Goal: Information Seeking & Learning: Check status

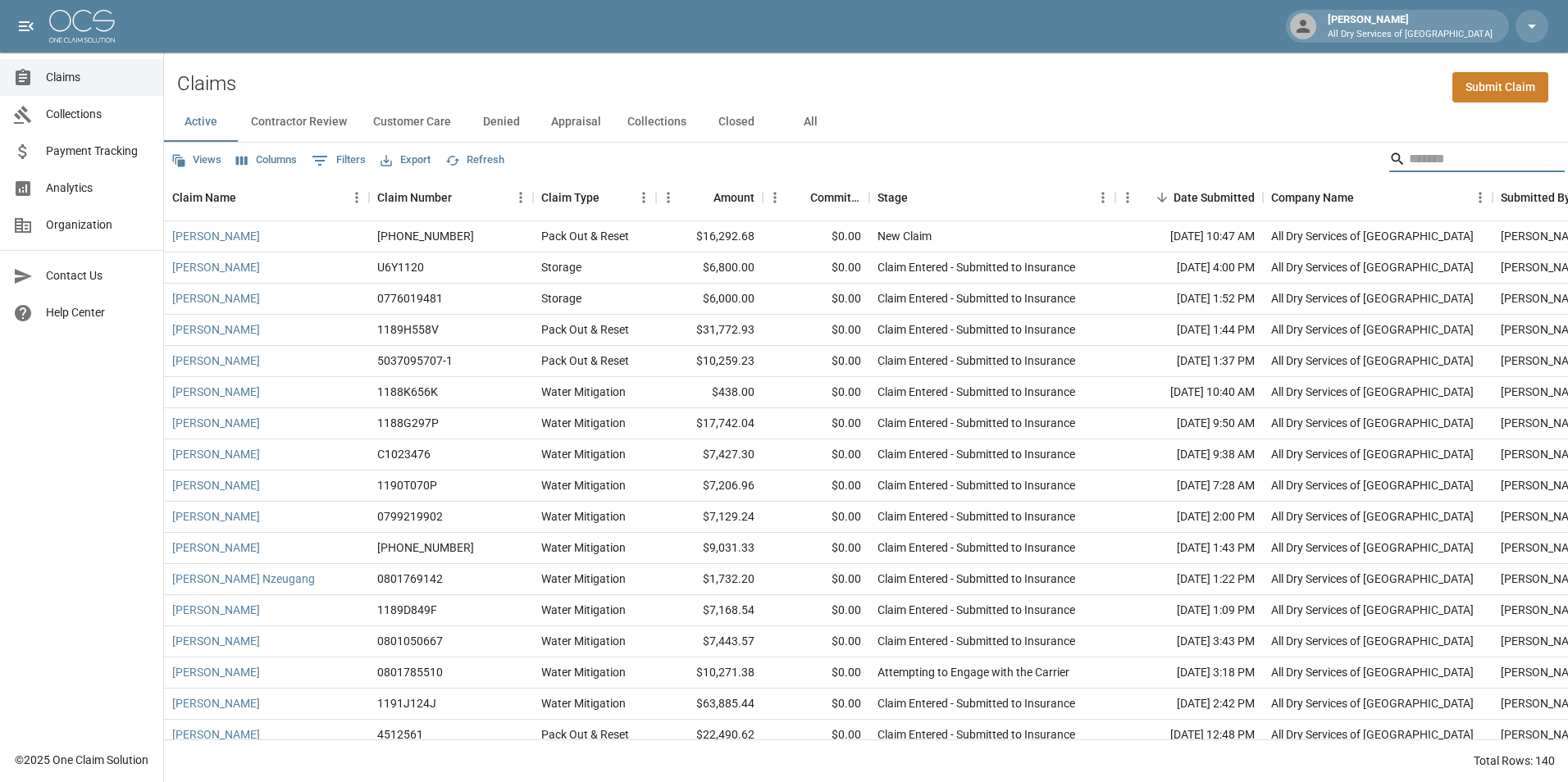
click at [1433, 168] on input "Search" at bounding box center [1474, 159] width 131 height 27
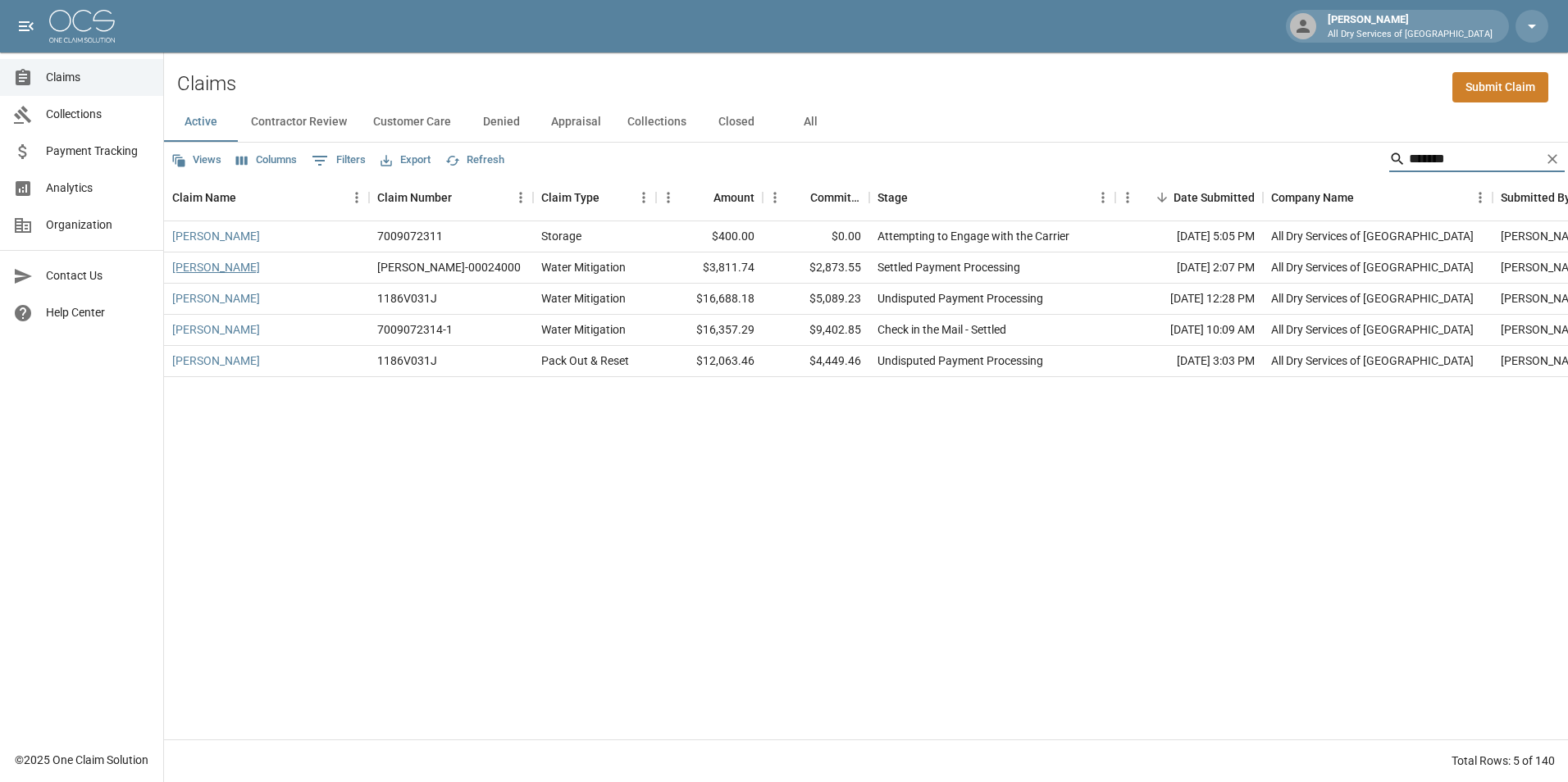
type input "*******"
click at [220, 268] on link "[PERSON_NAME]" at bounding box center [216, 267] width 88 height 17
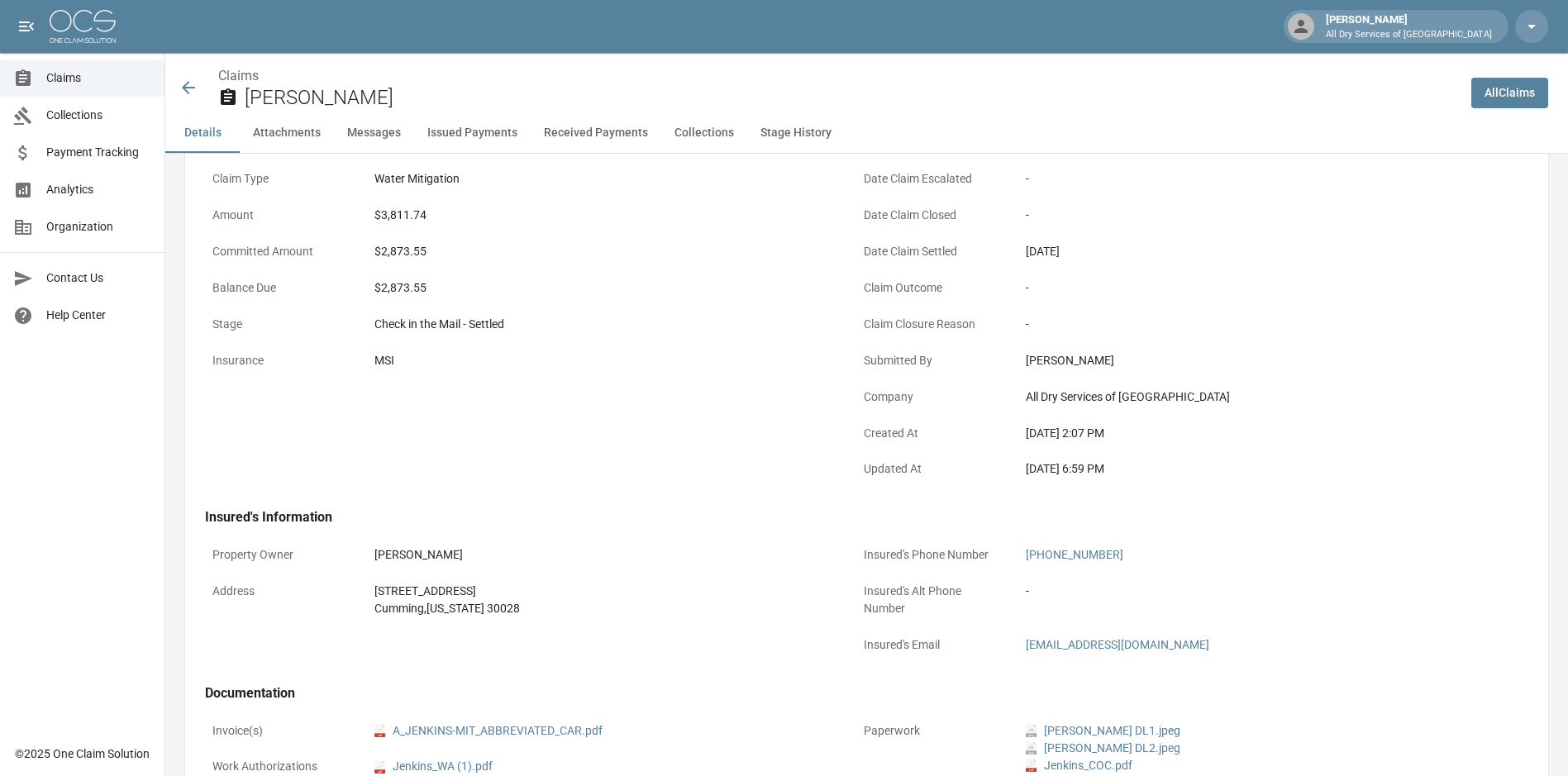
scroll to position [413, 0]
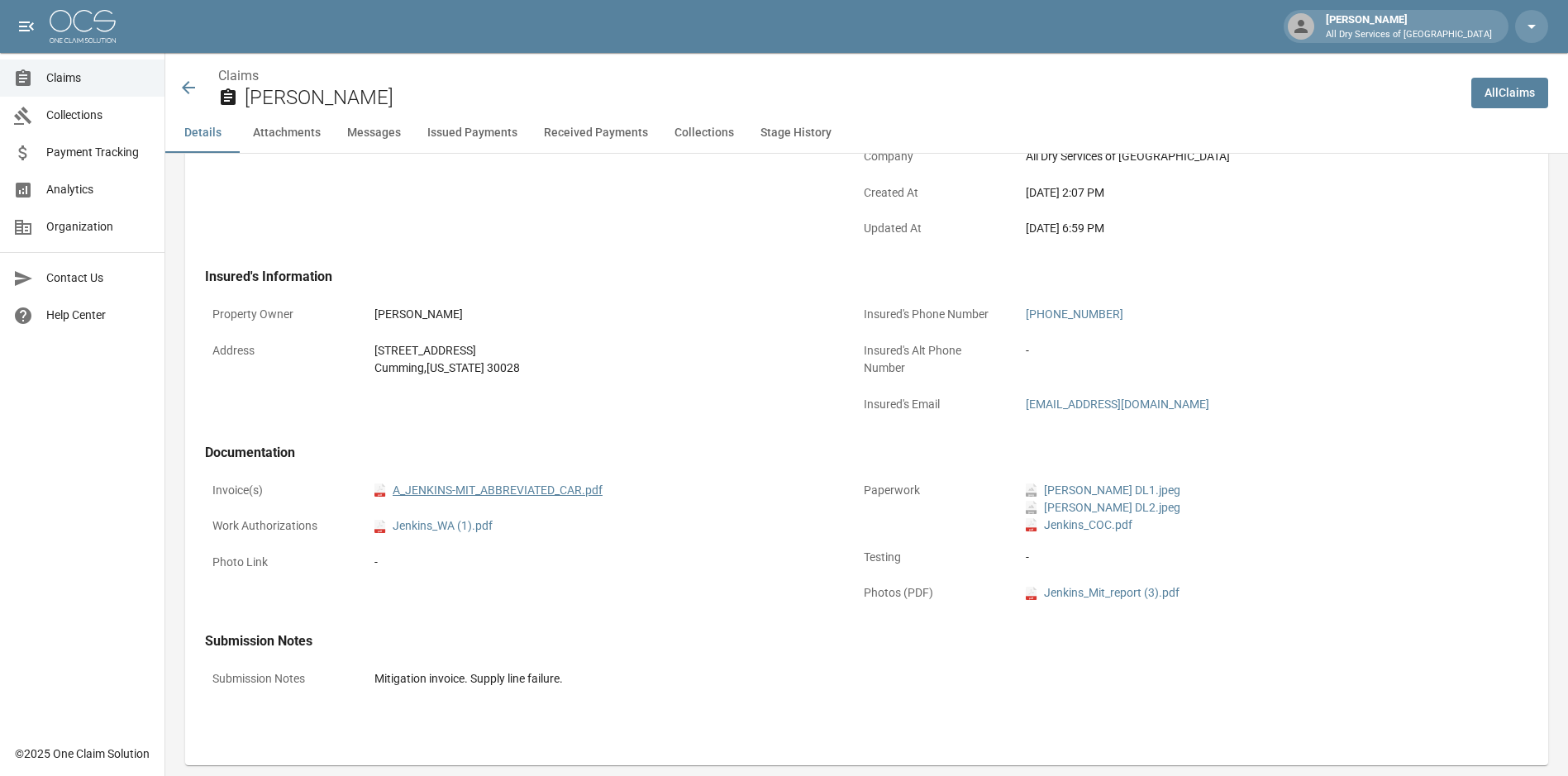
click at [561, 488] on link "pdf A_JENKINS-MIT_ABBREVIATED_CAR.pdf" at bounding box center [488, 490] width 228 height 18
click at [72, 83] on span "Claims" at bounding box center [98, 78] width 105 height 18
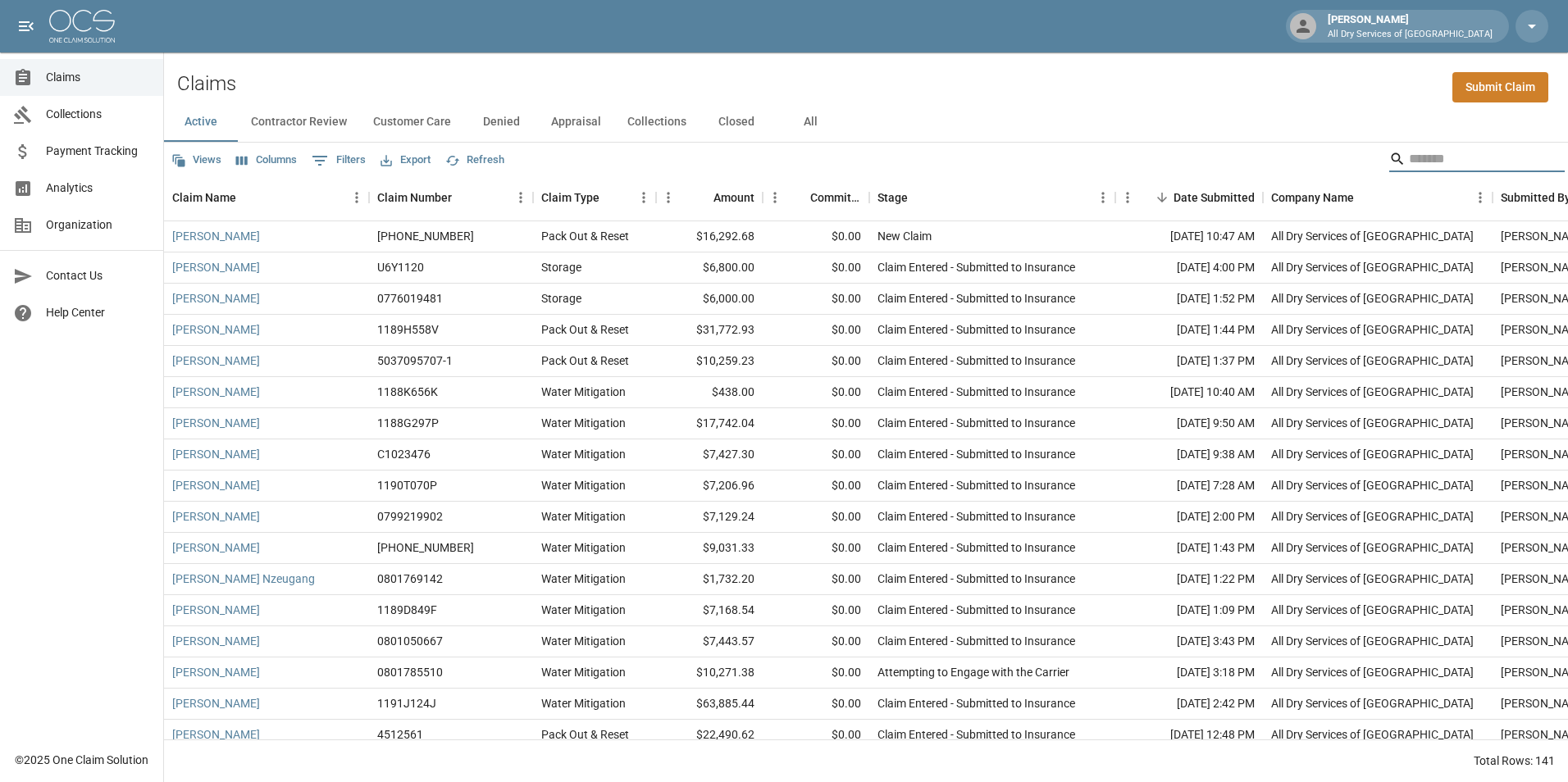
click at [1438, 162] on input "Search" at bounding box center [1474, 159] width 131 height 27
drag, startPoint x: 801, startPoint y: 120, endPoint x: 996, endPoint y: 136, distance: 195.7
click at [802, 120] on button "All" at bounding box center [809, 121] width 74 height 39
click at [1423, 159] on input "Search" at bounding box center [1474, 159] width 131 height 27
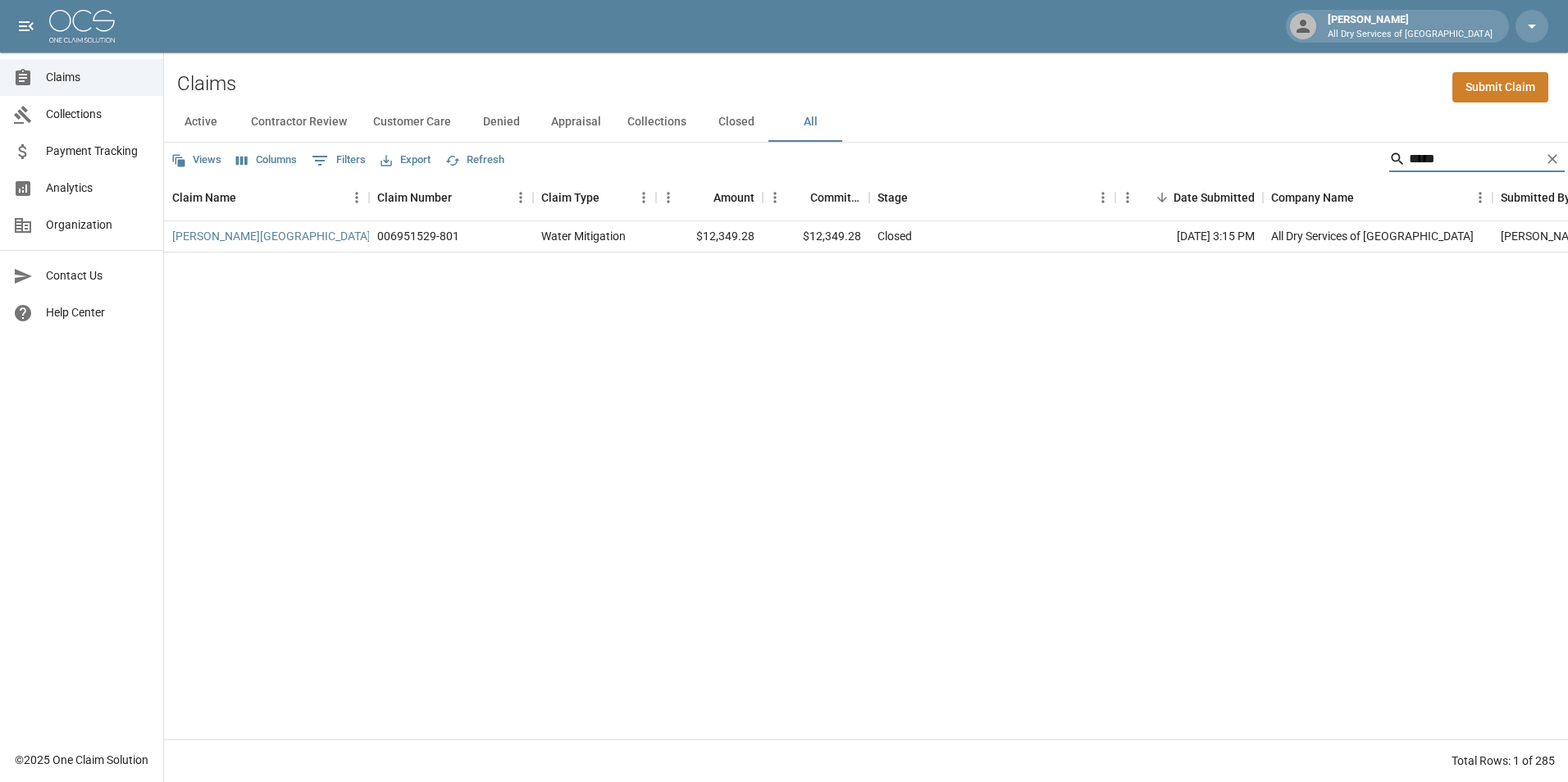
type input "*****"
click at [213, 240] on link "Wynne, Ronda" at bounding box center [271, 237] width 198 height 17
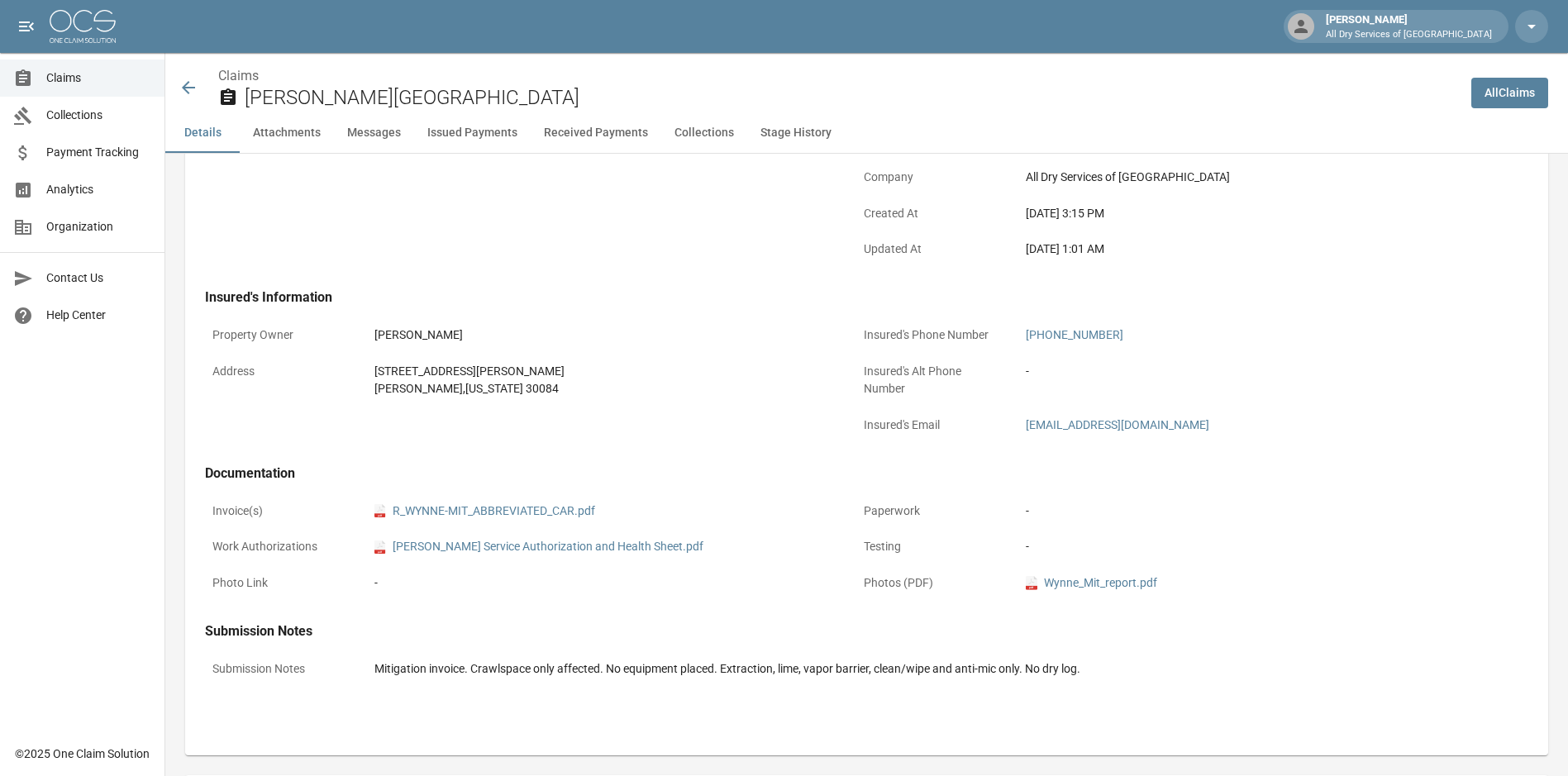
scroll to position [413, 0]
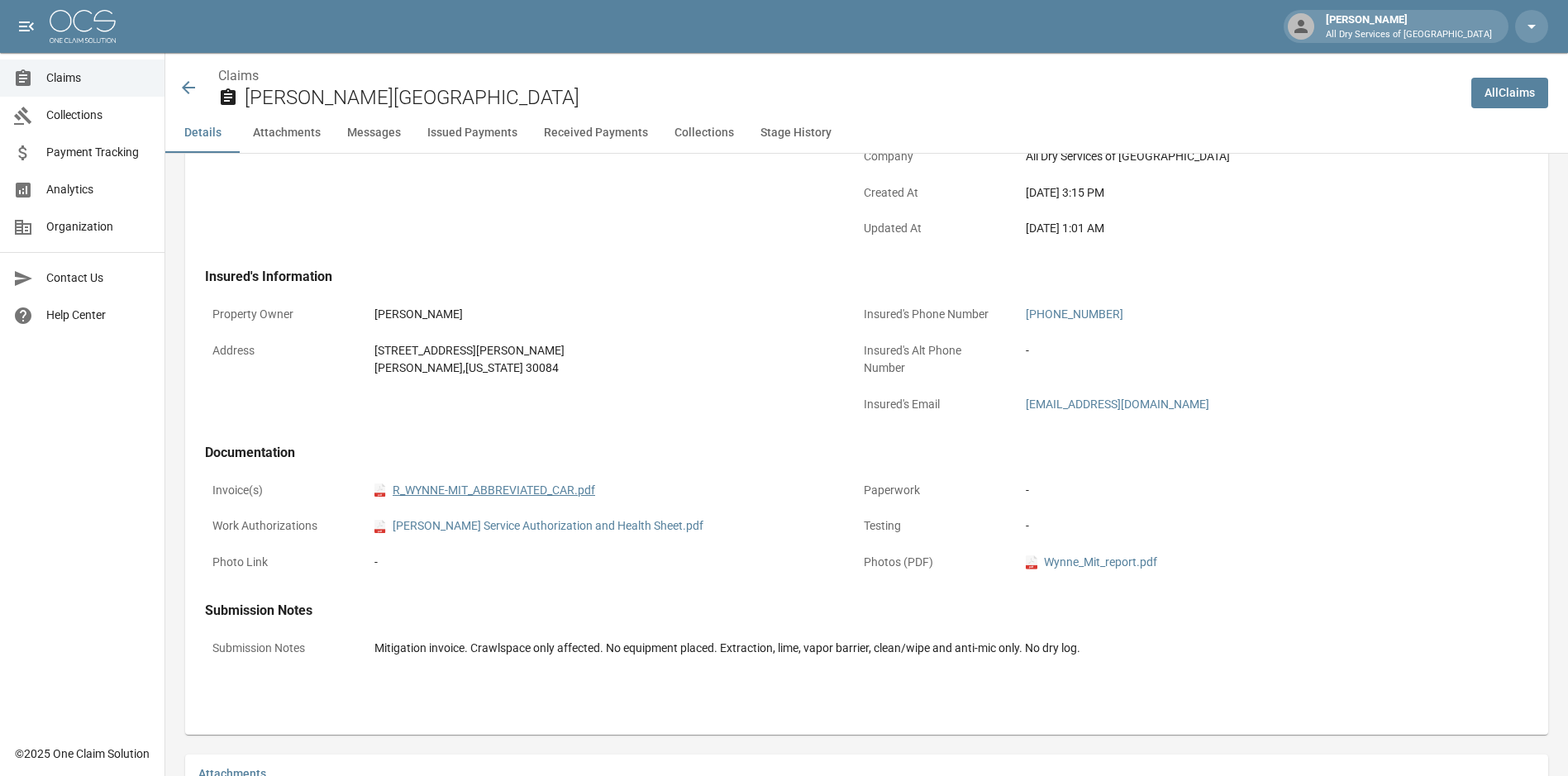
click at [534, 492] on link "pdf R_WYNNE-MIT_ABBREVIATED_CAR.pdf" at bounding box center [484, 490] width 221 height 18
click at [75, 83] on span "Claims" at bounding box center [98, 78] width 105 height 18
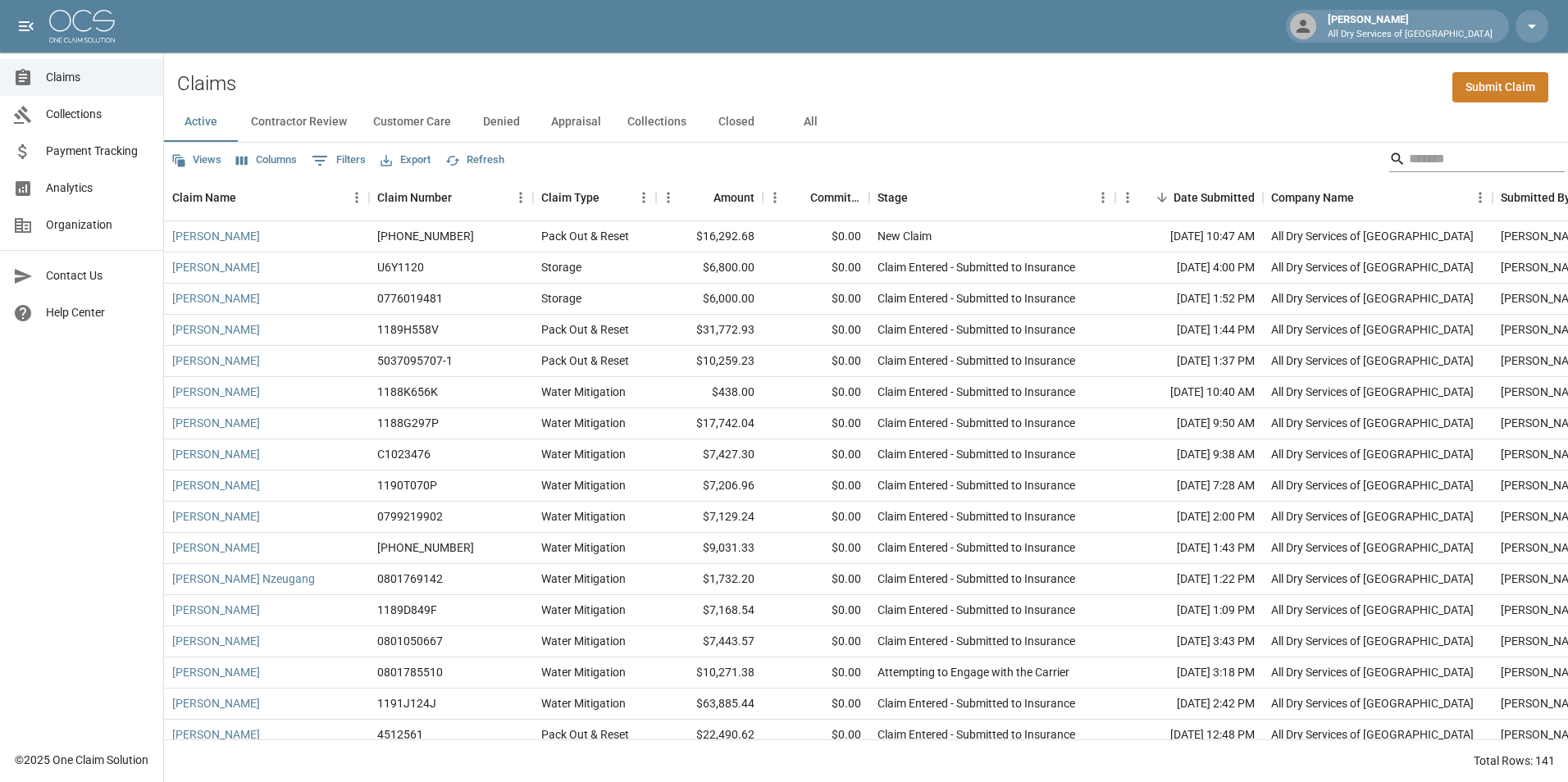
click at [1448, 162] on input "Search" at bounding box center [1474, 159] width 131 height 27
drag, startPoint x: 802, startPoint y: 122, endPoint x: 814, endPoint y: 127, distance: 13.0
click at [803, 122] on button "All" at bounding box center [809, 121] width 74 height 39
click at [1429, 154] on input "Search" at bounding box center [1474, 159] width 131 height 27
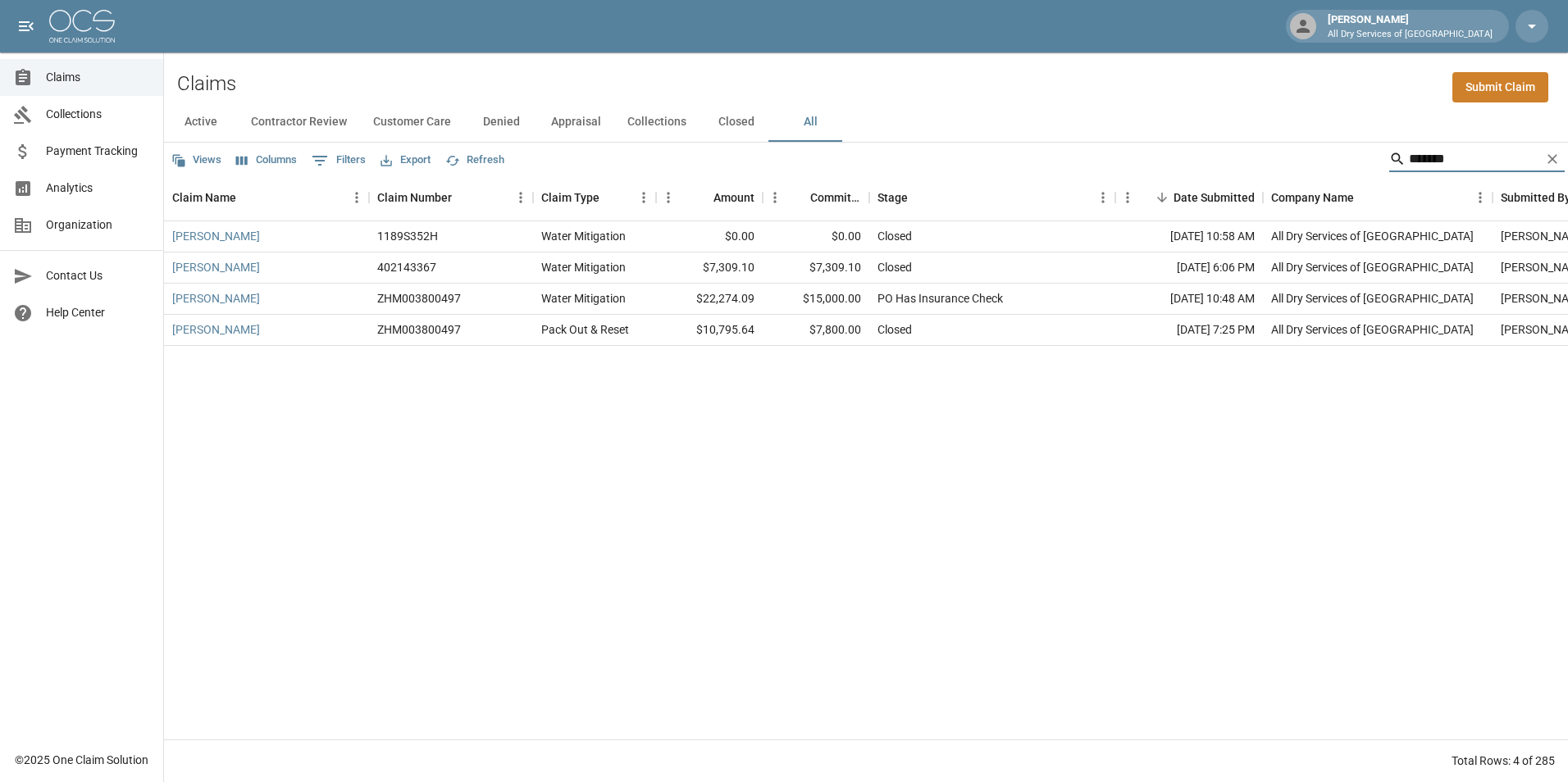
type input "*******"
click at [202, 268] on link "Jackson, Lisa" at bounding box center [216, 267] width 88 height 17
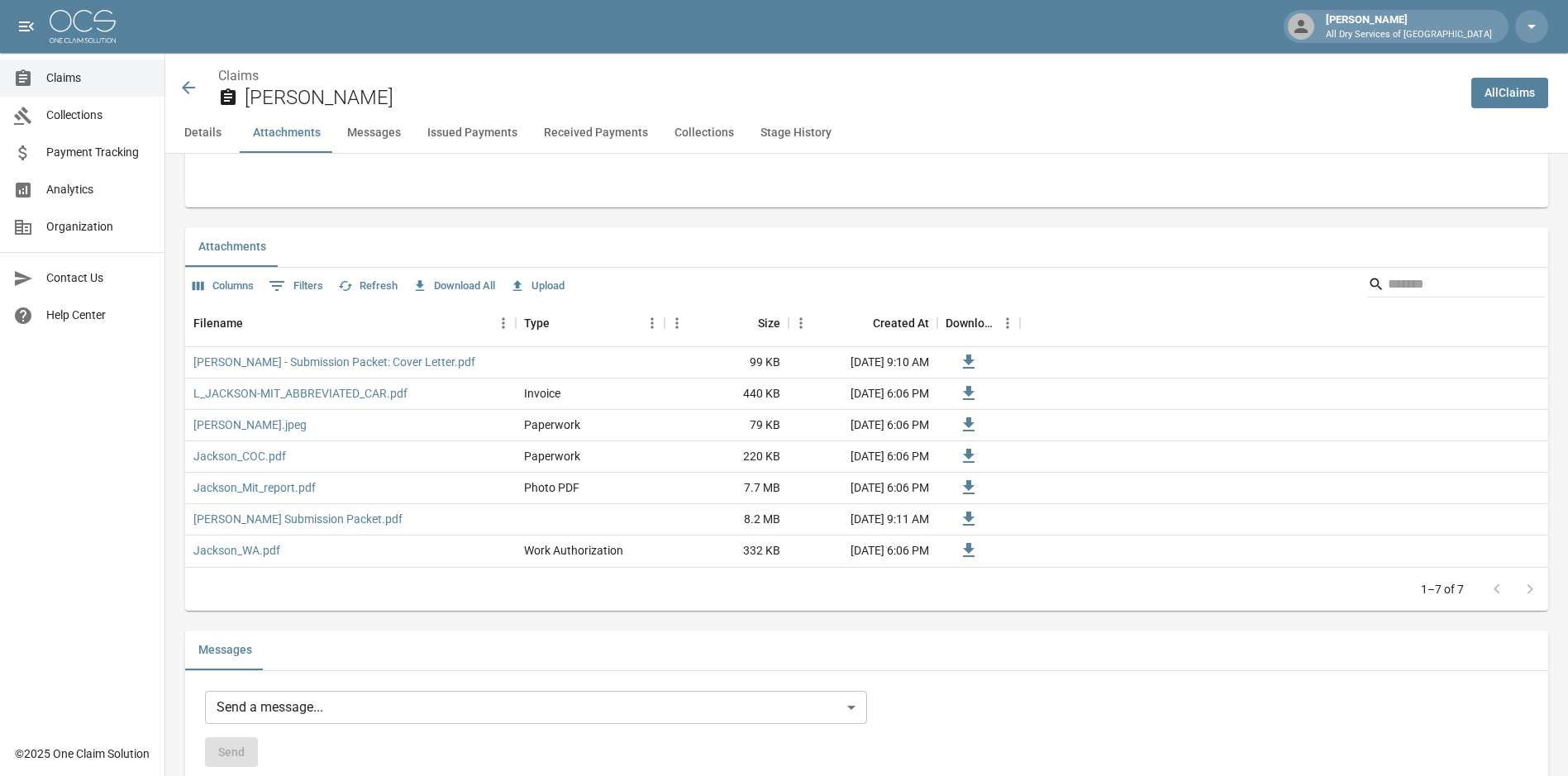
scroll to position [578, 0]
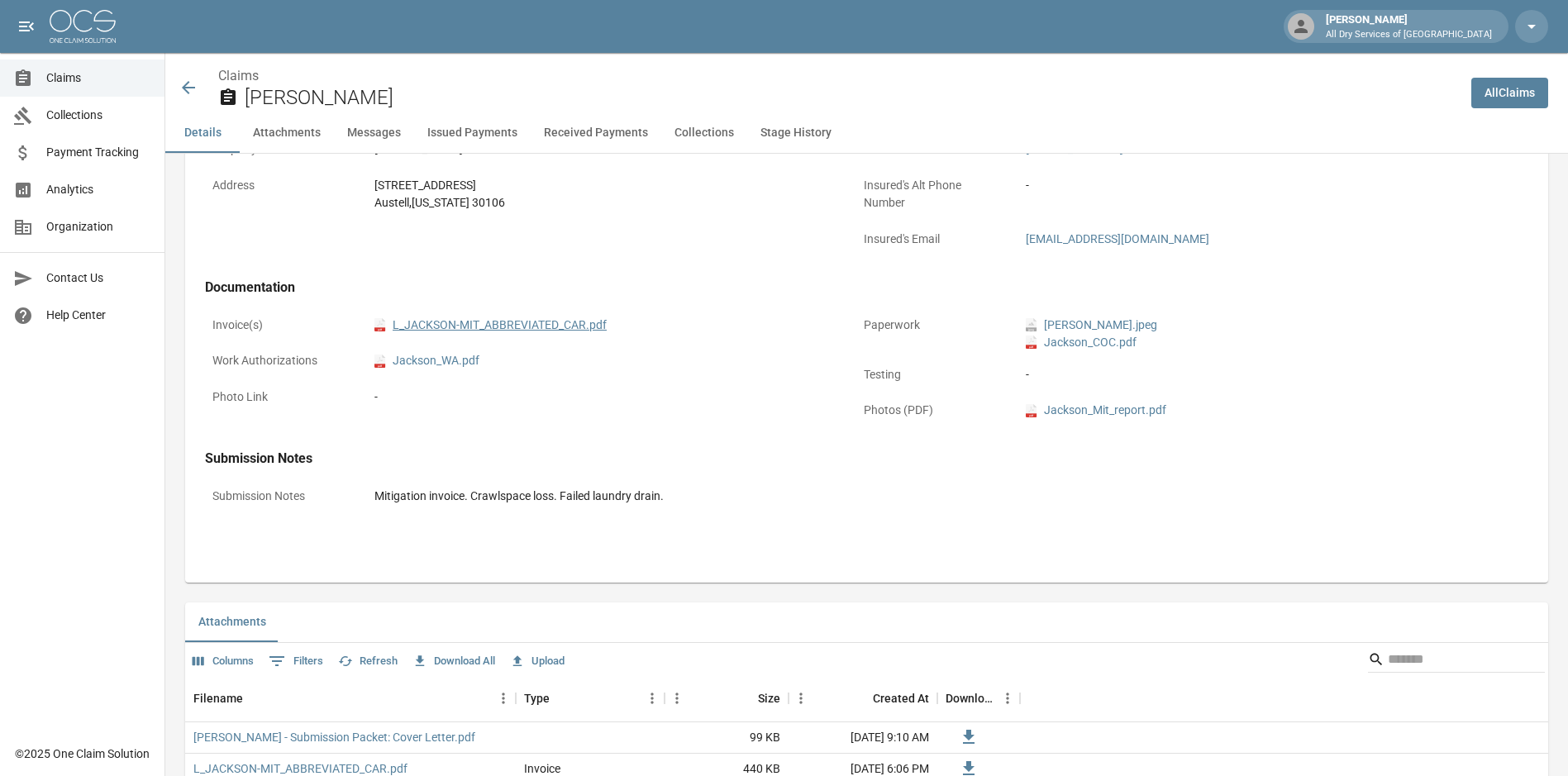
click at [551, 325] on link "pdf L_JACKSON-MIT_ABBREVIATED_CAR.pdf" at bounding box center [490, 324] width 233 height 18
click at [70, 78] on span "Claims" at bounding box center [98, 78] width 105 height 18
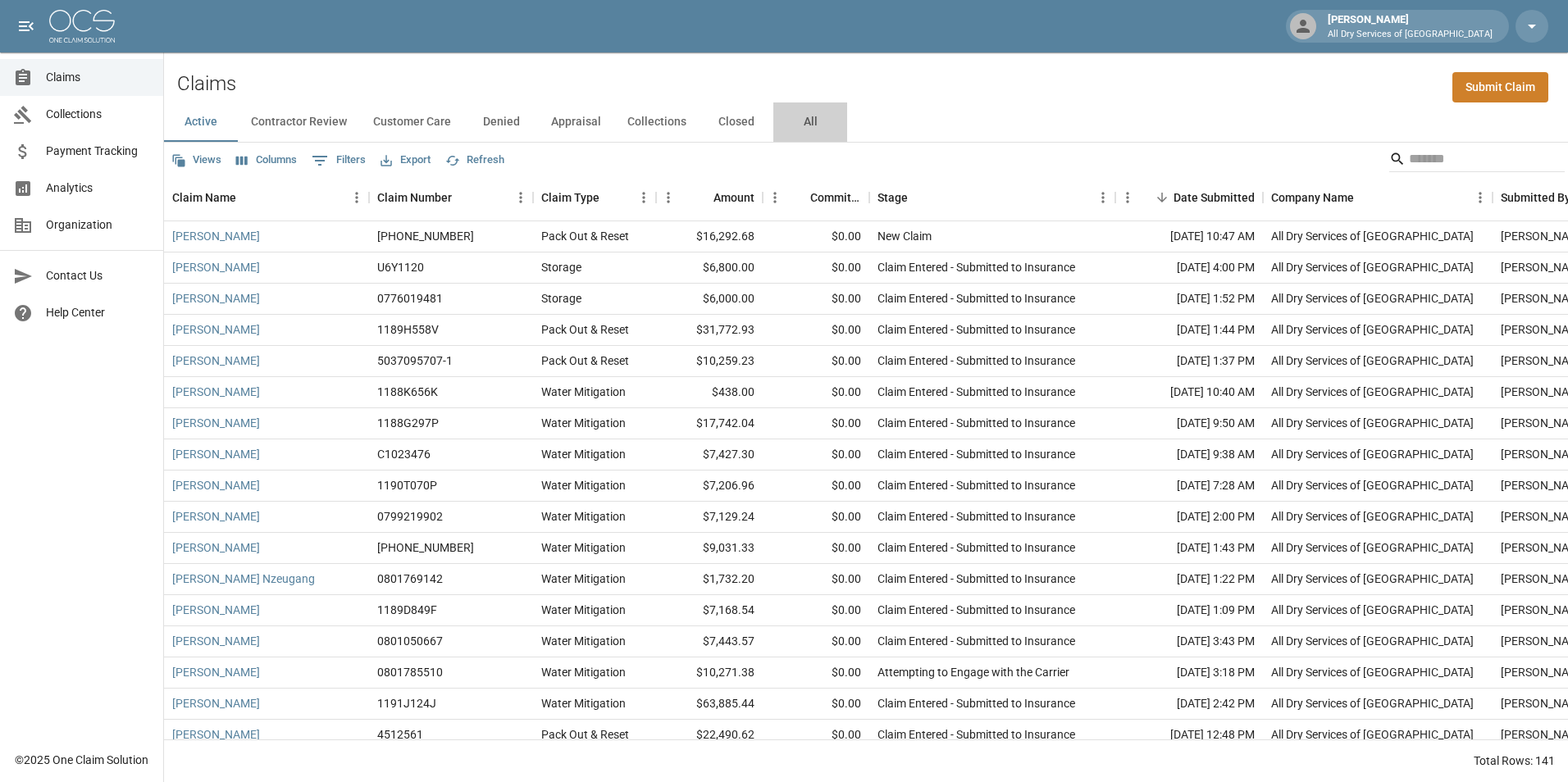
click at [804, 115] on button "All" at bounding box center [809, 121] width 74 height 39
click at [1463, 159] on input "Search" at bounding box center [1474, 159] width 131 height 27
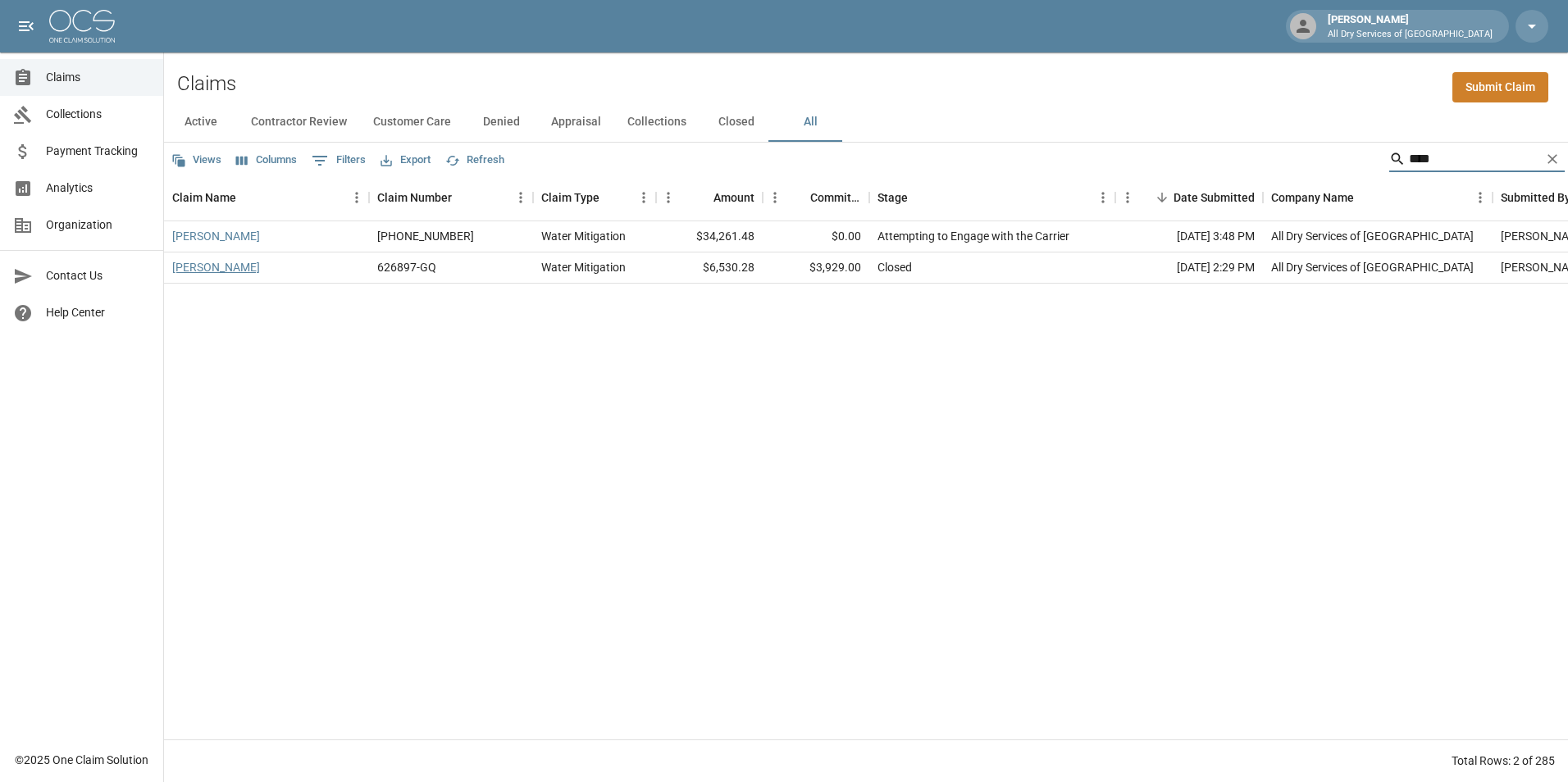
type input "****"
click at [203, 271] on link "Sillah, Ann" at bounding box center [216, 267] width 88 height 17
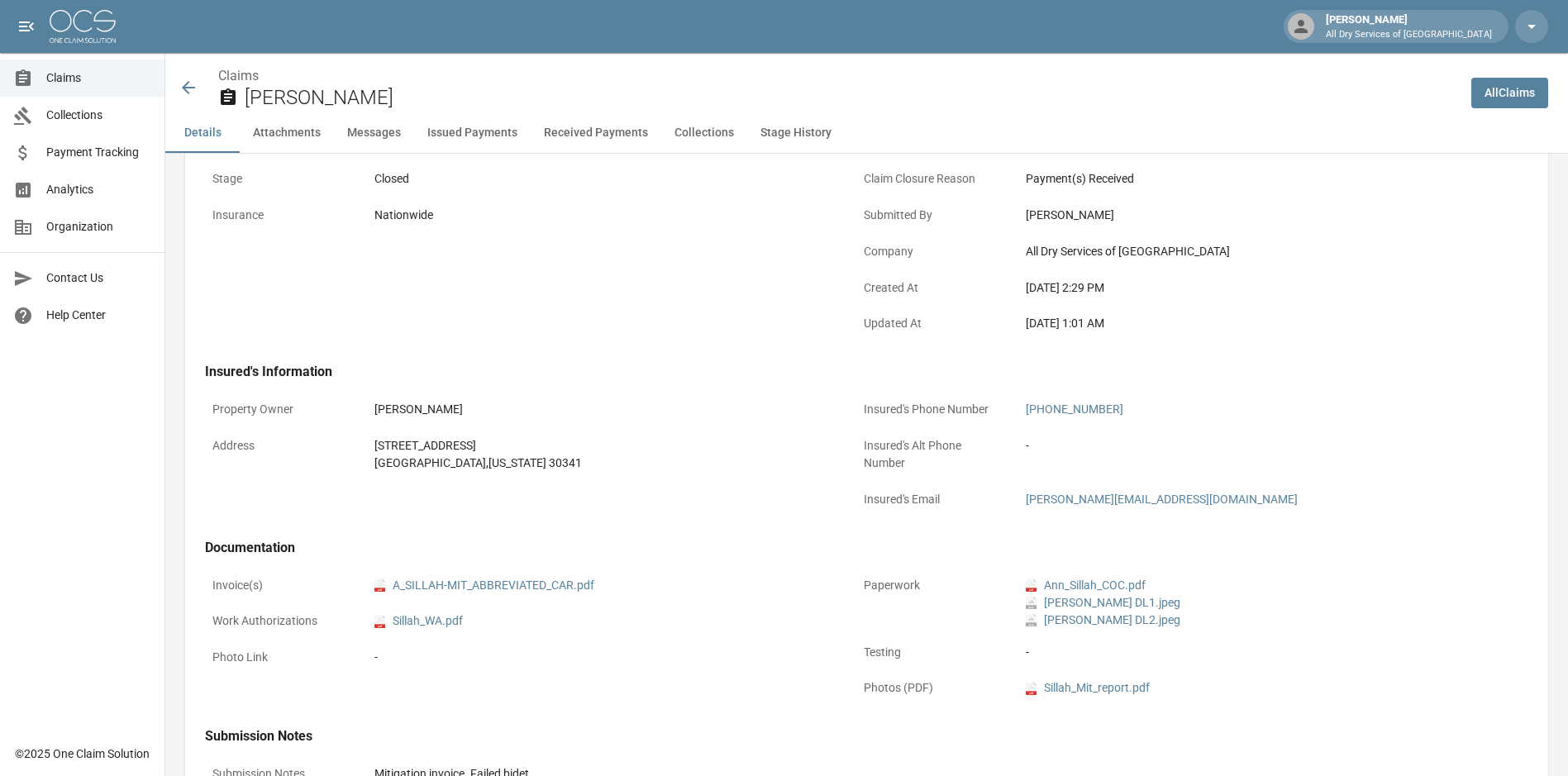
scroll to position [413, 0]
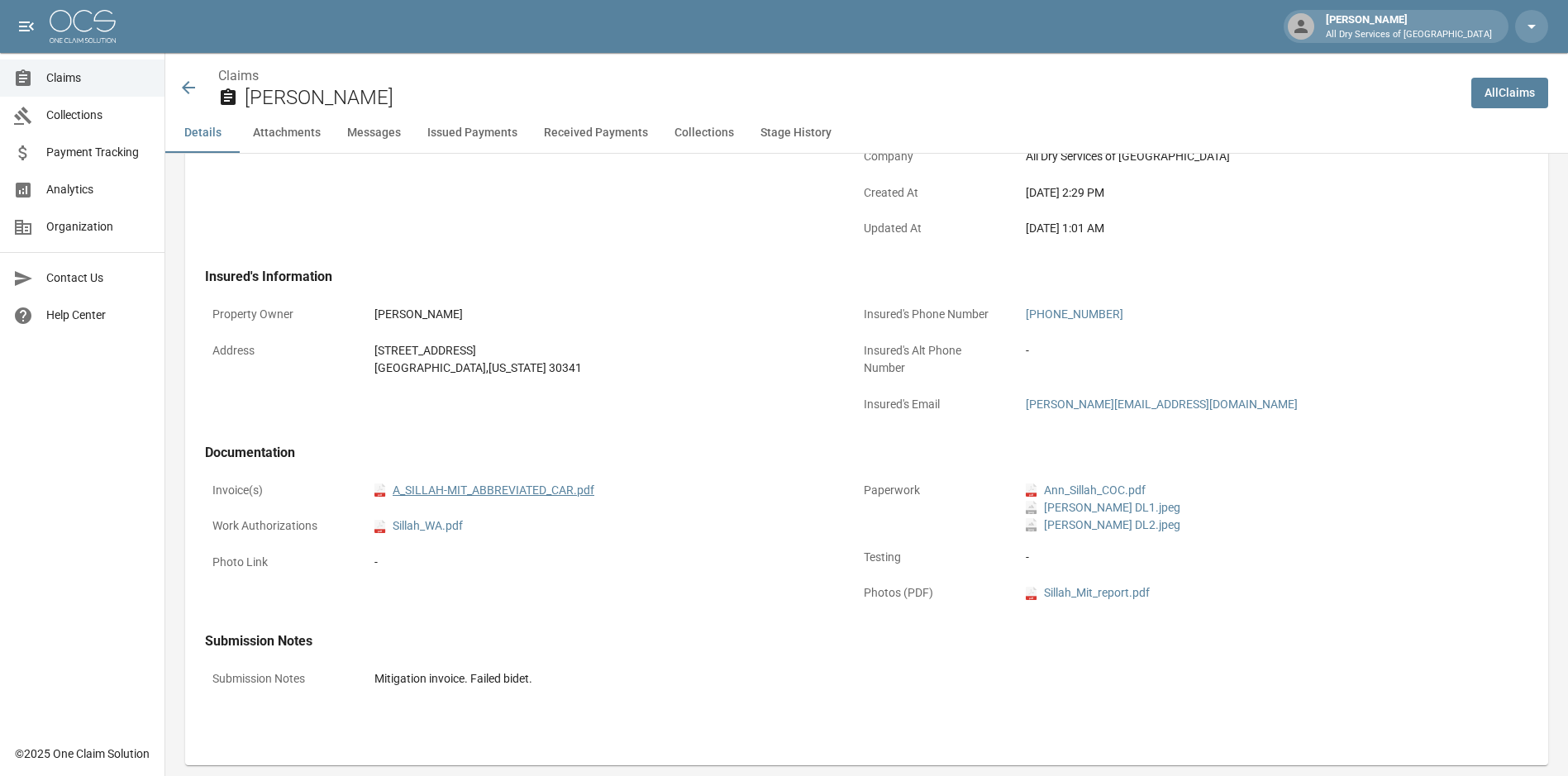
click at [476, 488] on link "pdf A_SILLAH-MIT_ABBREVIATED_CAR.pdf" at bounding box center [484, 490] width 220 height 18
click at [84, 64] on link "Claims" at bounding box center [82, 78] width 165 height 37
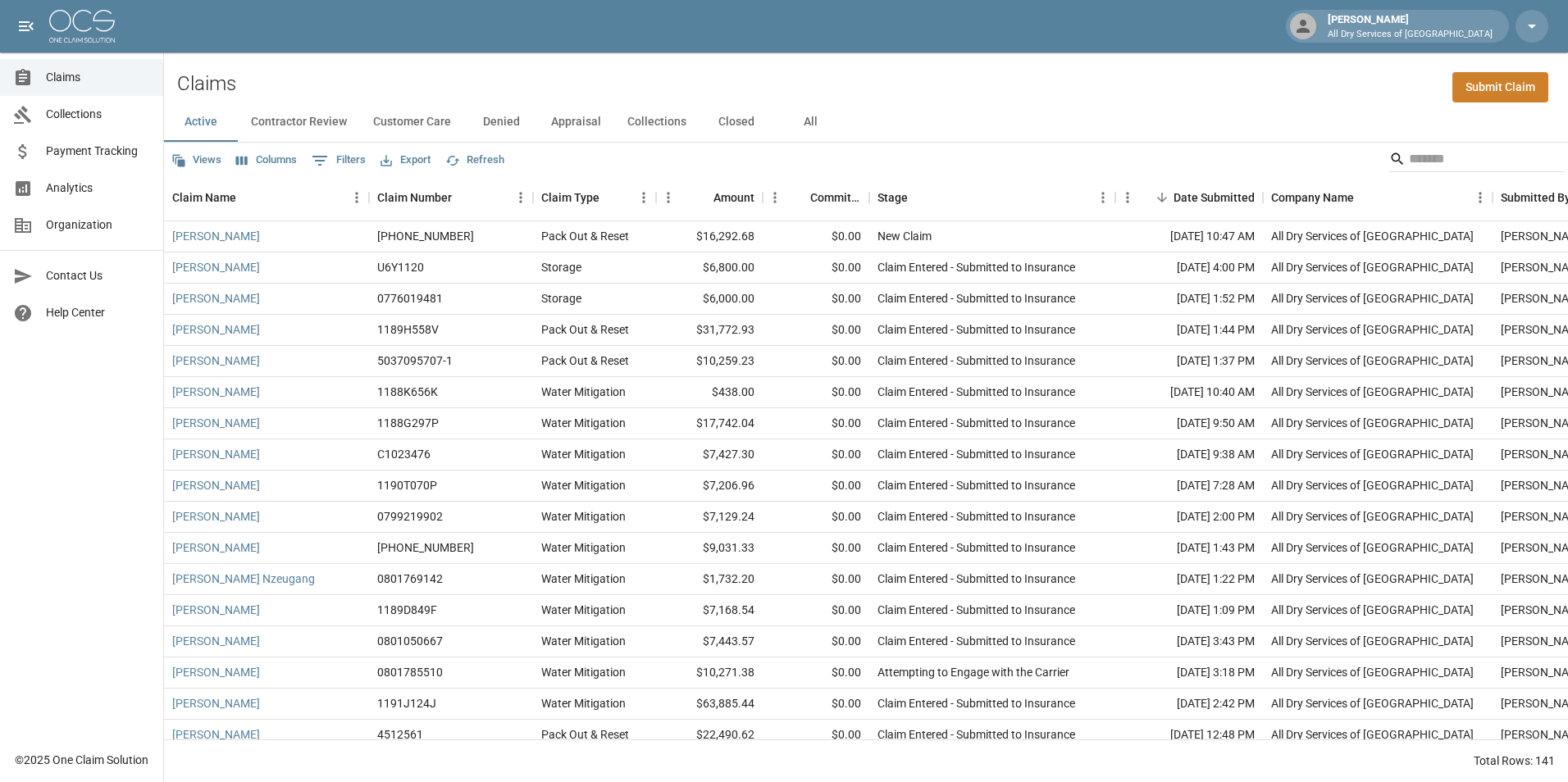
click at [804, 121] on button "All" at bounding box center [809, 121] width 74 height 39
click at [1454, 166] on input "Search" at bounding box center [1474, 159] width 131 height 27
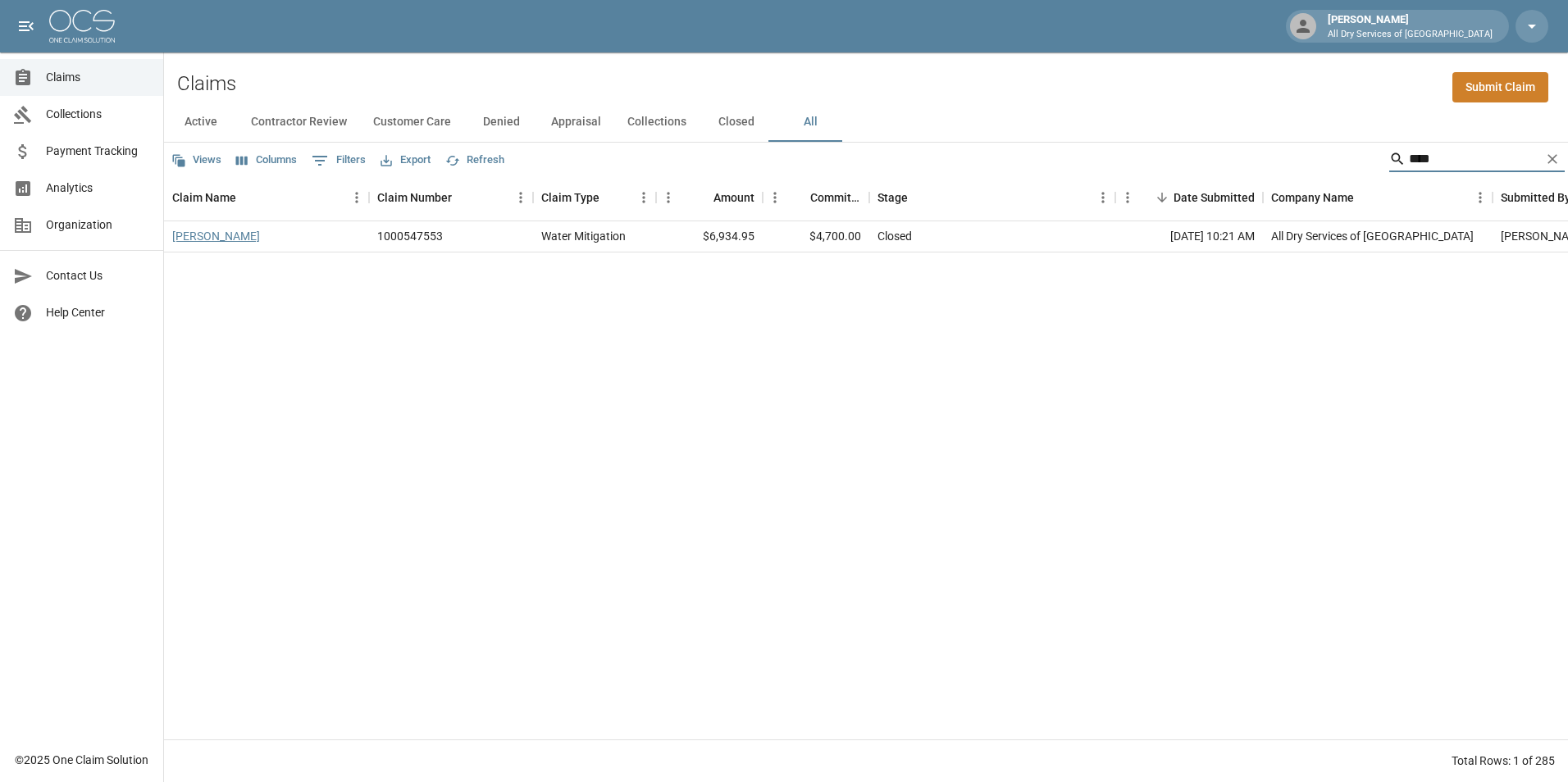
type input "****"
click at [198, 239] on link "Barbara Hood" at bounding box center [216, 237] width 88 height 17
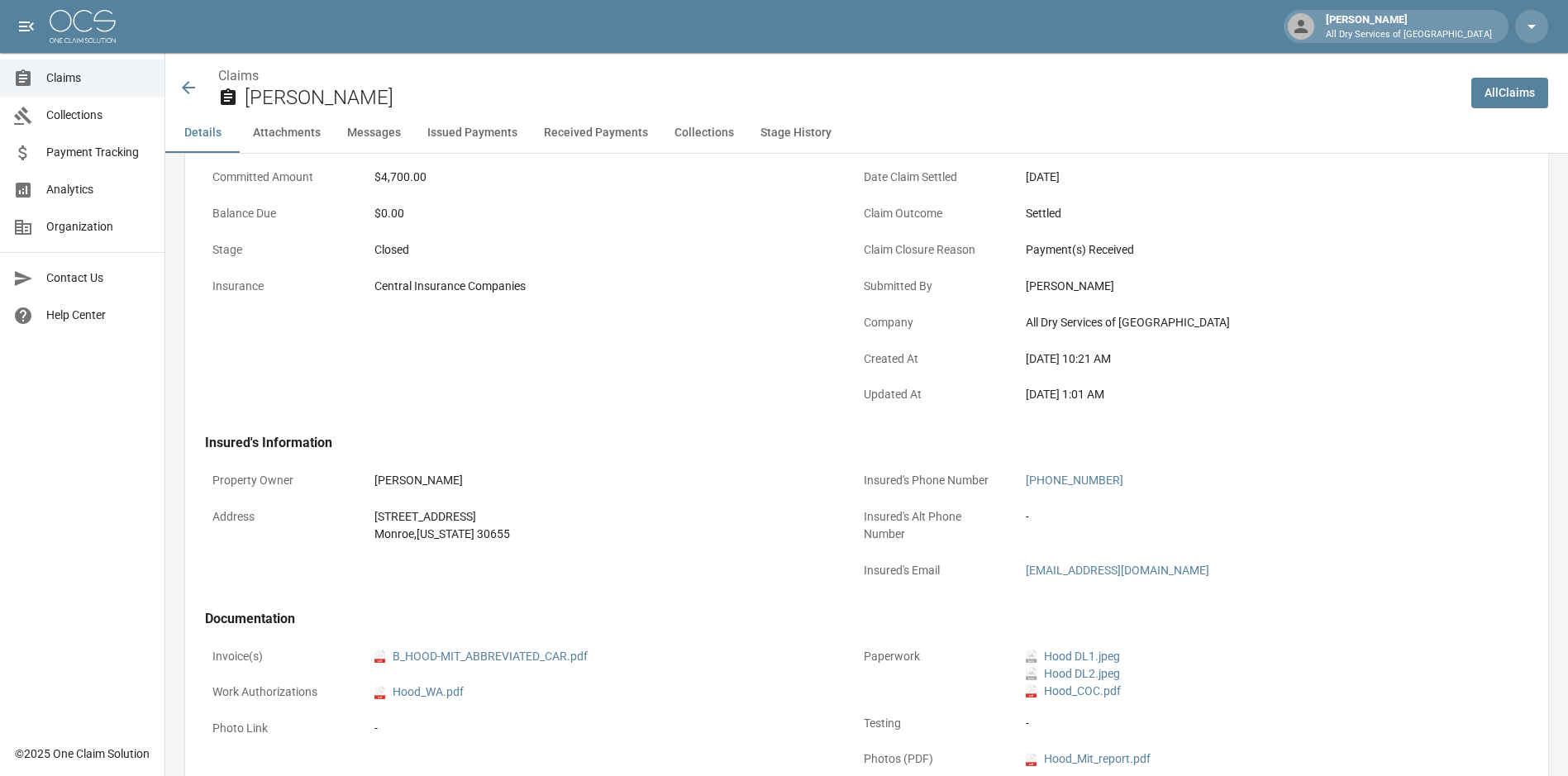
scroll to position [248, 0]
click at [533, 661] on link "pdf B_HOOD-MIT_ABBREVIATED_CAR.pdf" at bounding box center [480, 655] width 213 height 18
click at [74, 59] on link "Claims" at bounding box center [82, 78] width 165 height 37
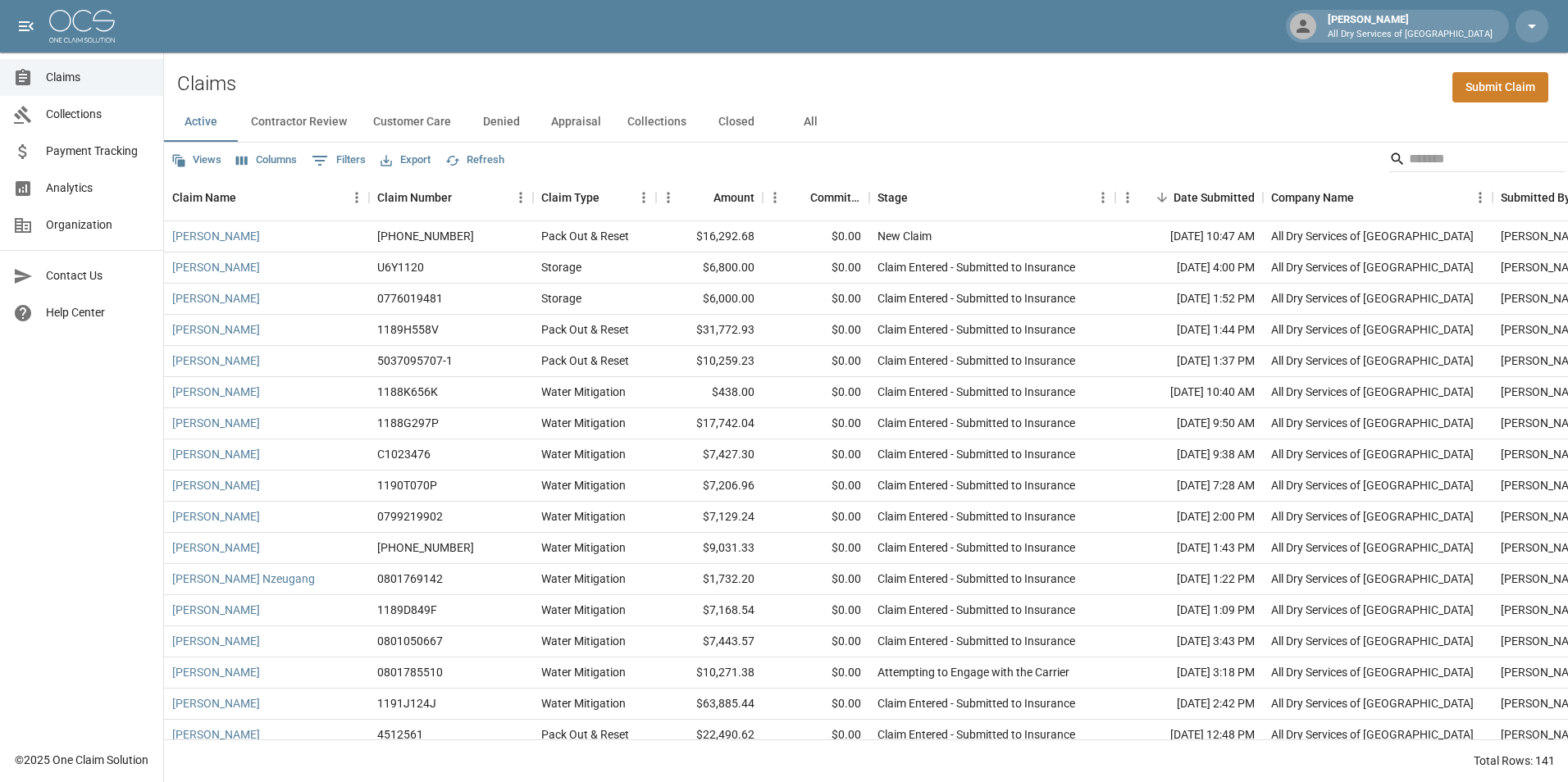
click at [806, 125] on button "All" at bounding box center [809, 121] width 74 height 39
click at [1111, 68] on div "Claims Submit Claim" at bounding box center [866, 77] width 1404 height 50
